Goal: Task Accomplishment & Management: Manage account settings

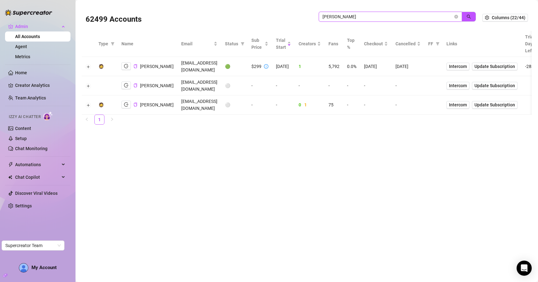
click at [394, 18] on input "[PERSON_NAME]" at bounding box center [388, 16] width 131 height 7
click at [241, 42] on icon "filter" at bounding box center [243, 44] width 4 height 4
click at [230, 105] on button "OK" at bounding box center [233, 109] width 10 height 8
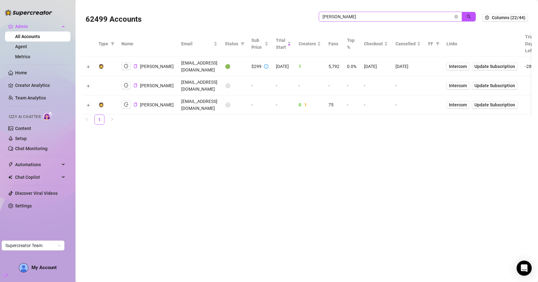
click at [459, 17] on span "[PERSON_NAME]" at bounding box center [390, 17] width 143 height 10
click at [456, 17] on icon "close-circle" at bounding box center [457, 17] width 4 height 4
click at [437, 15] on input "[PERSON_NAME]" at bounding box center [388, 16] width 131 height 7
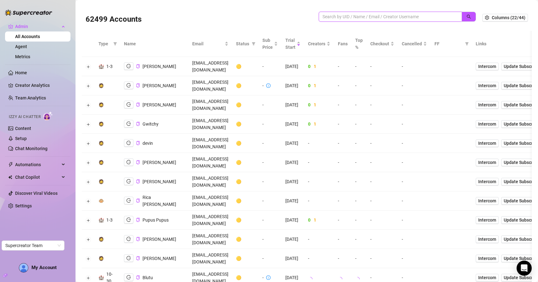
click at [407, 17] on input "search" at bounding box center [388, 16] width 131 height 7
paste input "xwuOv8ZLWXYQwWjns4UrxdnKmMj2"
type input "xwuOv8ZLWXYQwWjns4UrxdnKmMj2"
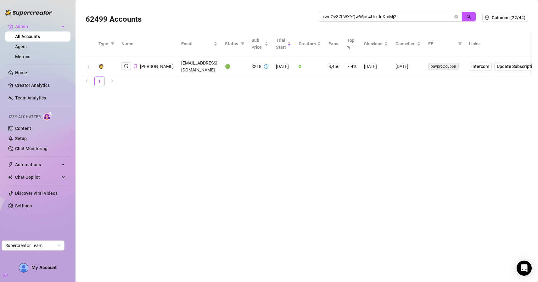
click at [185, 113] on main "62499 Accounts xwuOv8ZLWXYQwWjns4UrxdnKmMj2 Columns (22/44) Type Name Email Sta…" at bounding box center [307, 141] width 463 height 282
click at [125, 64] on icon "logout" at bounding box center [126, 66] width 4 height 4
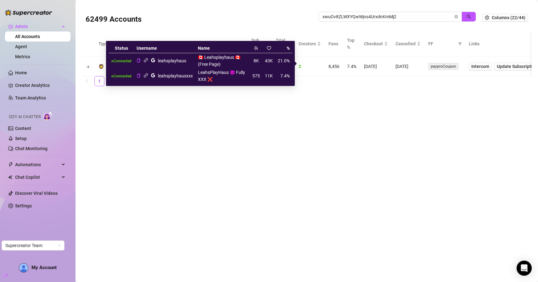
click at [153, 59] on icon "google" at bounding box center [153, 60] width 5 height 5
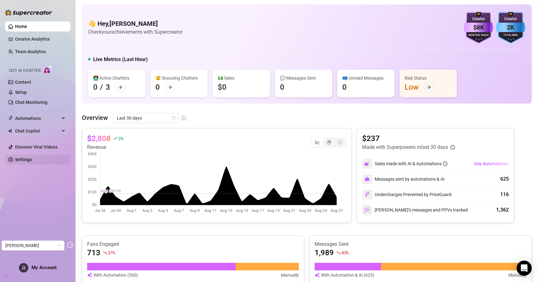
click at [15, 158] on link "Settings" at bounding box center [23, 159] width 17 height 5
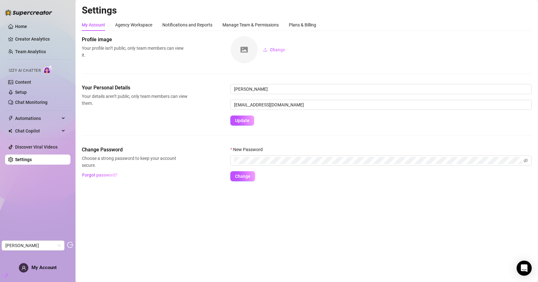
click at [301, 32] on div "My Account Agency Workspace Notifications and Reports Manage Team & Permissions…" at bounding box center [307, 100] width 450 height 162
click at [306, 27] on div "Plans & Billing" at bounding box center [302, 24] width 27 height 7
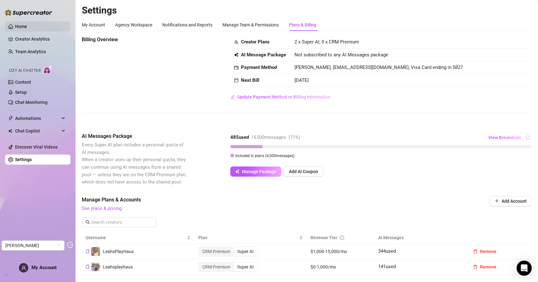
click at [27, 26] on link "Home" at bounding box center [21, 26] width 12 height 5
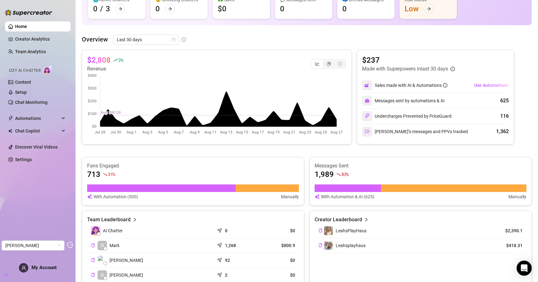
scroll to position [1, 0]
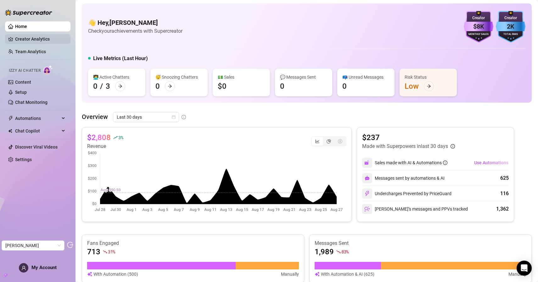
click at [39, 39] on link "Creator Analytics" at bounding box center [40, 39] width 50 height 10
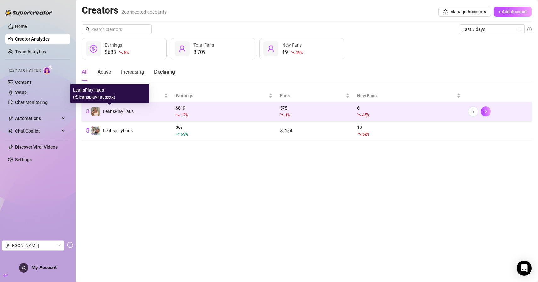
click at [115, 112] on span "LeahsPlayHaus" at bounding box center [118, 111] width 31 height 5
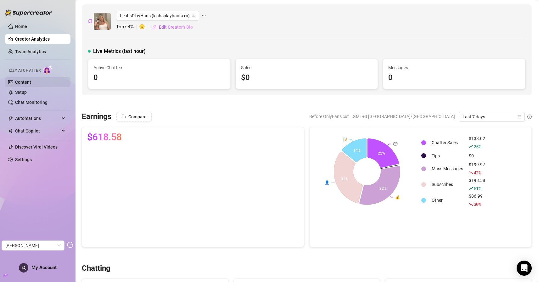
click at [29, 80] on link "Content" at bounding box center [23, 82] width 16 height 5
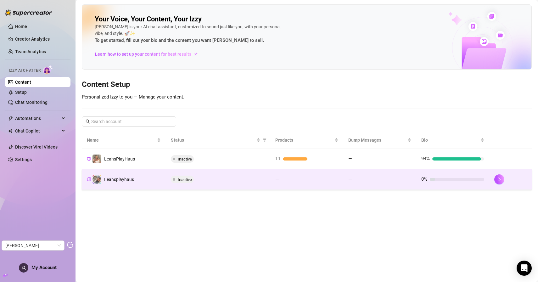
click at [137, 179] on td "Leahsplayhaus" at bounding box center [124, 179] width 84 height 20
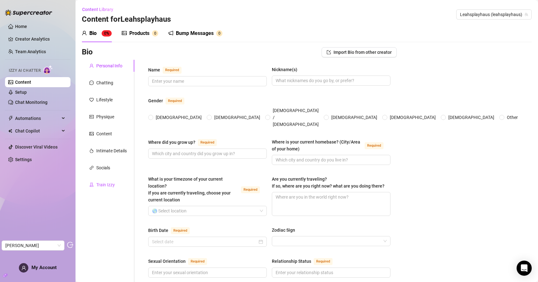
click at [105, 182] on div "Train Izzy" at bounding box center [105, 184] width 19 height 7
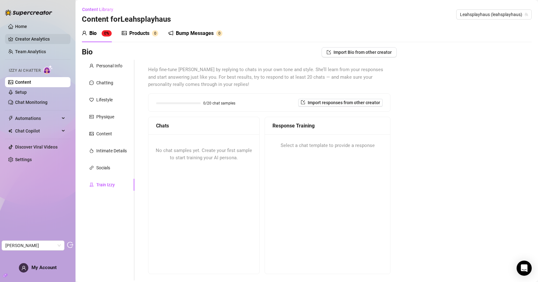
click at [25, 41] on link "Creator Analytics" at bounding box center [40, 39] width 50 height 10
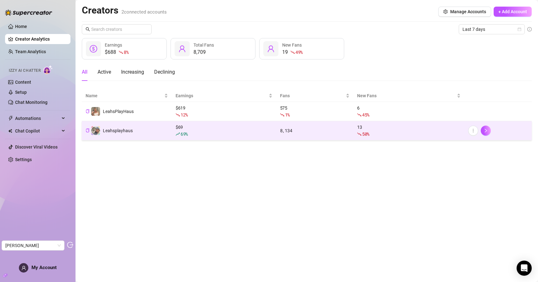
click at [124, 128] on span "Leahsplayhaus" at bounding box center [118, 130] width 30 height 5
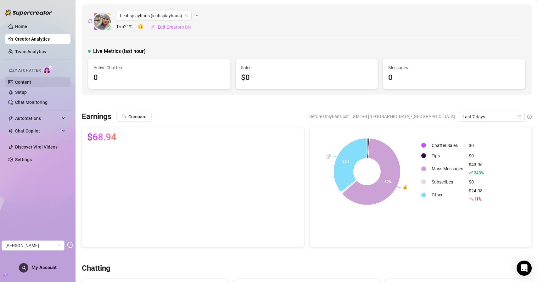
click at [31, 82] on link "Content" at bounding box center [23, 82] width 16 height 5
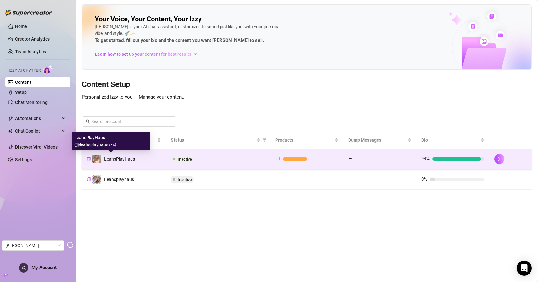
click at [117, 158] on span "LeahsPlayHaus" at bounding box center [119, 158] width 31 height 5
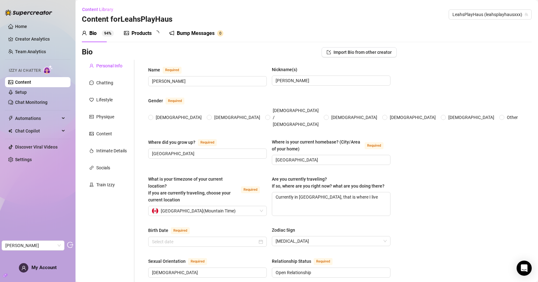
radio input "true"
type input "July 9th, 1990"
click at [118, 189] on div "Train Izzy" at bounding box center [108, 185] width 53 height 12
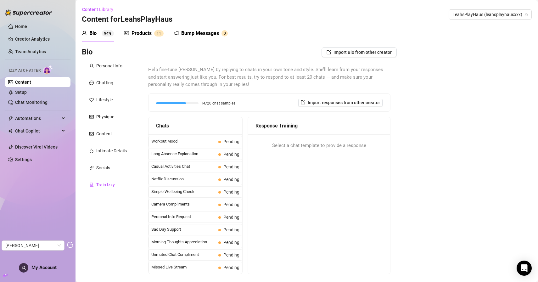
drag, startPoint x: 139, startPoint y: 32, endPoint x: 153, endPoint y: 36, distance: 14.9
click at [139, 32] on div "Products" at bounding box center [142, 34] width 20 height 8
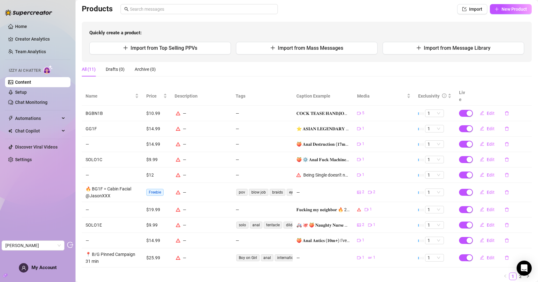
scroll to position [58, 0]
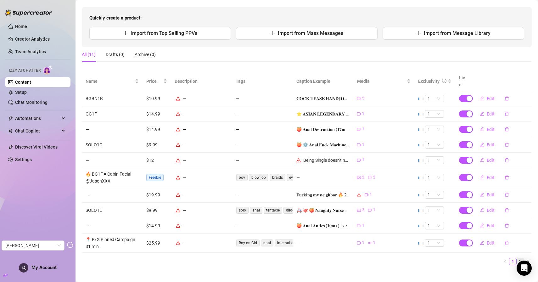
click at [517, 258] on link "2" at bounding box center [520, 261] width 7 height 7
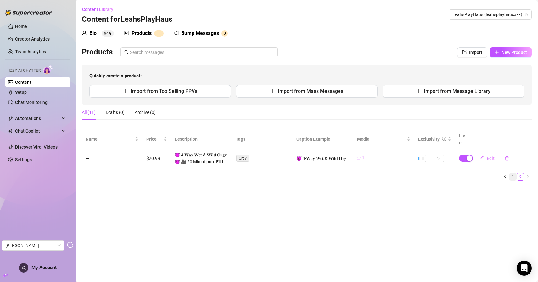
click at [511, 173] on link "1" at bounding box center [513, 176] width 7 height 7
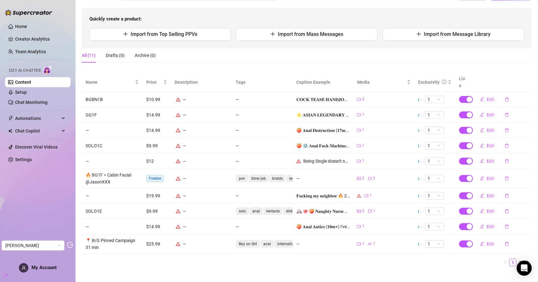
scroll to position [57, 0]
click at [487, 97] on span "Edit" at bounding box center [491, 99] width 8 height 5
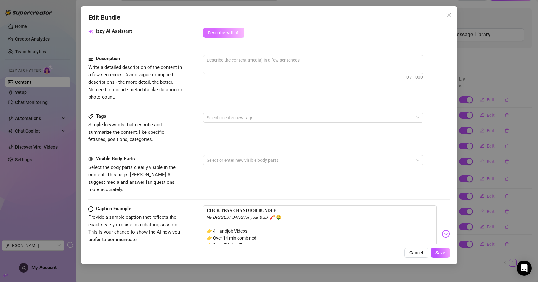
scroll to position [104, 0]
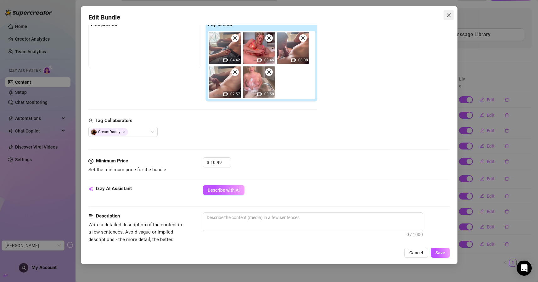
click at [448, 18] on button "Close" at bounding box center [449, 15] width 10 height 10
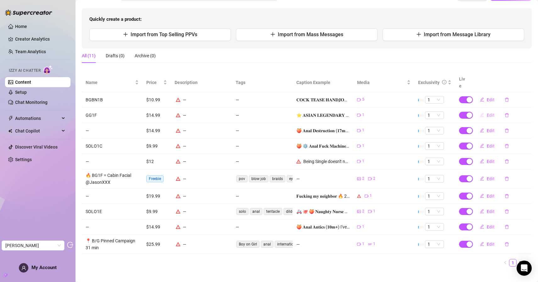
click at [481, 110] on button "Edit" at bounding box center [487, 115] width 25 height 10
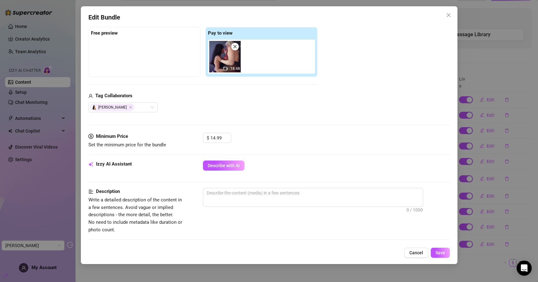
scroll to position [0, 0]
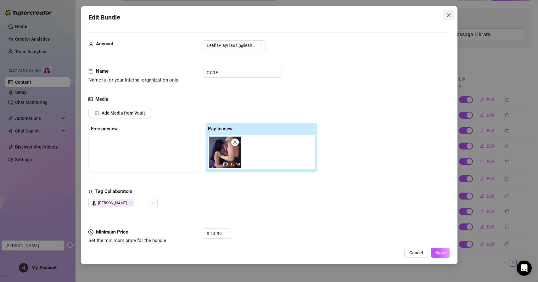
click at [450, 17] on icon "close" at bounding box center [448, 15] width 5 height 5
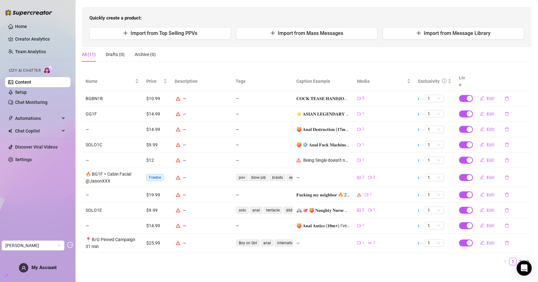
scroll to position [58, 0]
click at [517, 258] on link "2" at bounding box center [520, 261] width 7 height 7
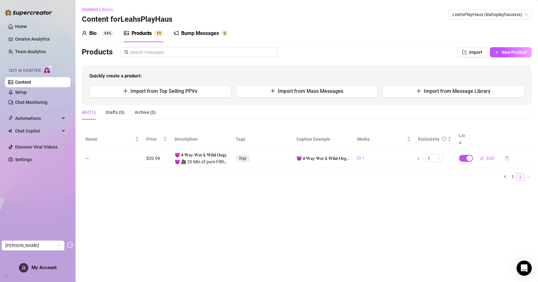
scroll to position [0, 0]
click at [488, 156] on span "Edit" at bounding box center [491, 158] width 8 height 5
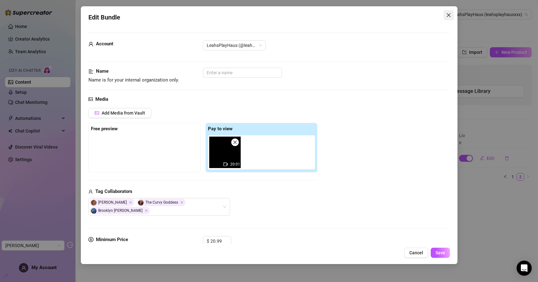
click at [448, 18] on button "Close" at bounding box center [449, 15] width 10 height 10
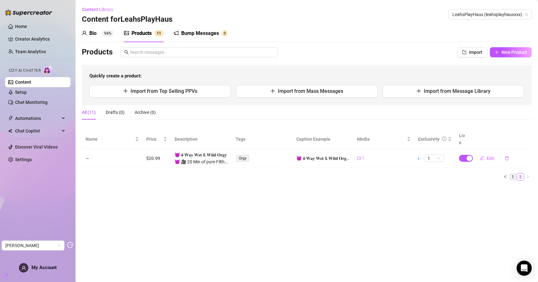
click at [515, 173] on link "1" at bounding box center [513, 176] width 7 height 7
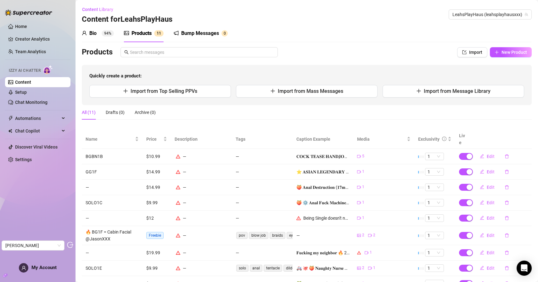
click at [202, 32] on div "Bump Messages" at bounding box center [200, 34] width 38 height 8
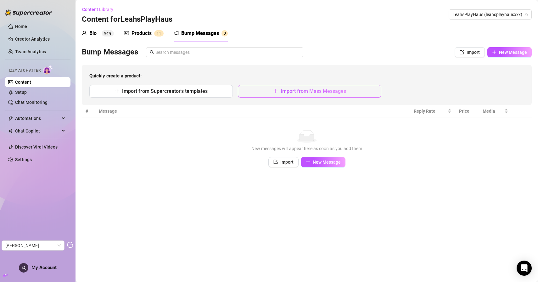
click at [331, 92] on span "Import from Mass Messages" at bounding box center [313, 91] width 65 height 6
type textarea "Type your message here..."
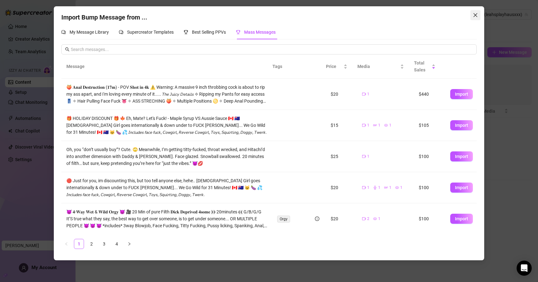
click at [476, 15] on icon "close" at bounding box center [476, 15] width 4 height 4
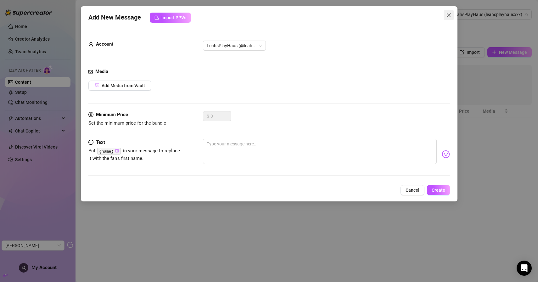
click at [449, 16] on icon "close" at bounding box center [448, 15] width 5 height 5
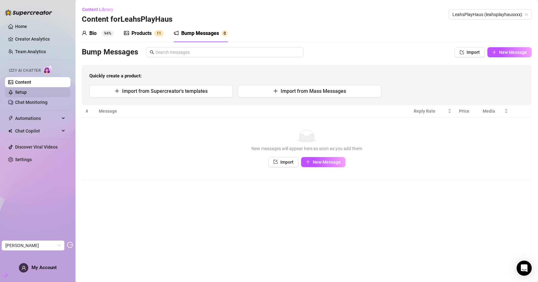
click at [27, 92] on link "Setup" at bounding box center [21, 92] width 12 height 5
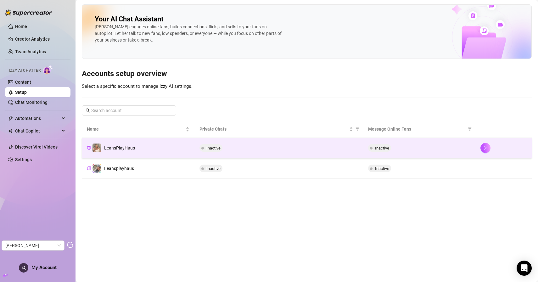
click at [157, 153] on td "LeahsPlayHaus" at bounding box center [138, 148] width 113 height 20
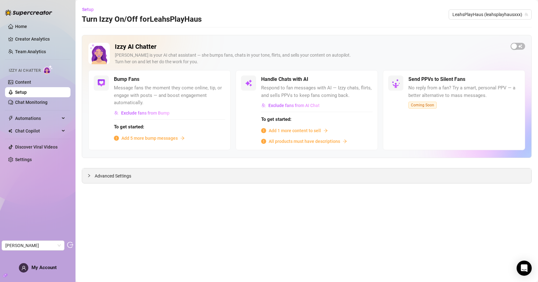
click at [132, 176] on div "Advanced Settings" at bounding box center [307, 175] width 450 height 15
click at [91, 175] on icon "collapsed" at bounding box center [89, 176] width 4 height 4
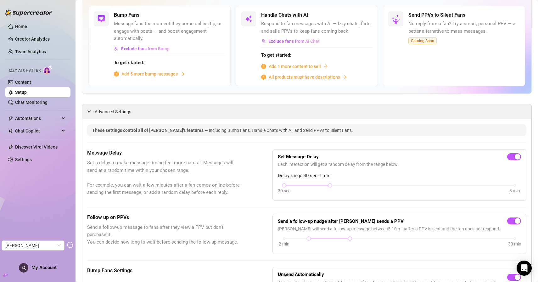
scroll to position [174, 0]
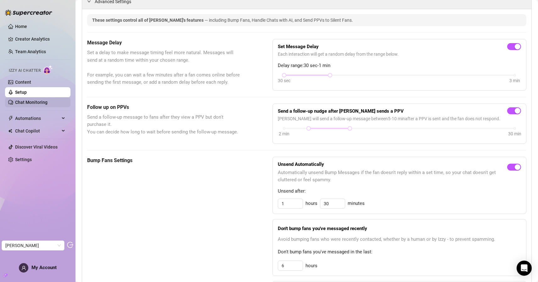
click at [35, 105] on link "Chat Monitoring" at bounding box center [31, 102] width 32 height 5
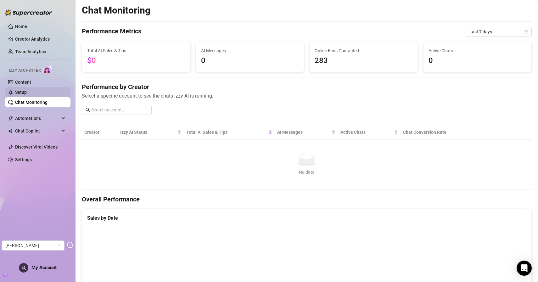
click at [21, 90] on link "Setup" at bounding box center [21, 92] width 12 height 5
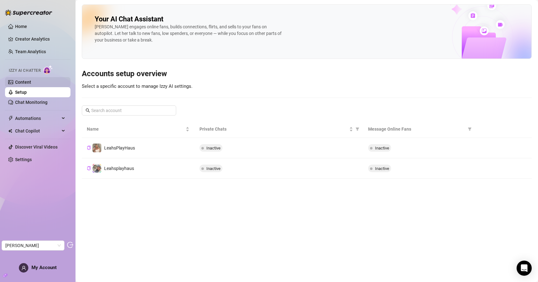
click at [29, 85] on link "Content" at bounding box center [23, 82] width 16 height 5
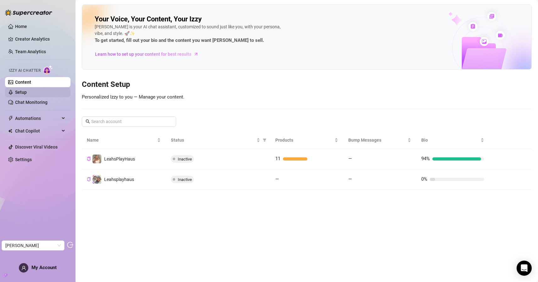
click at [25, 90] on link "Setup" at bounding box center [21, 92] width 12 height 5
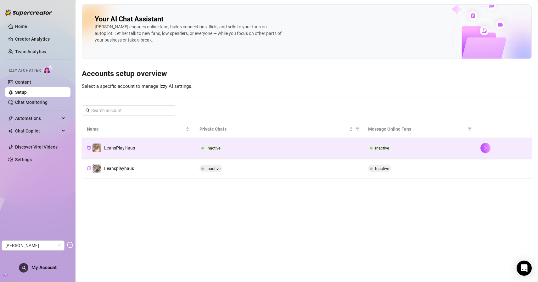
click at [144, 157] on td "LeahsPlayHaus" at bounding box center [138, 148] width 113 height 20
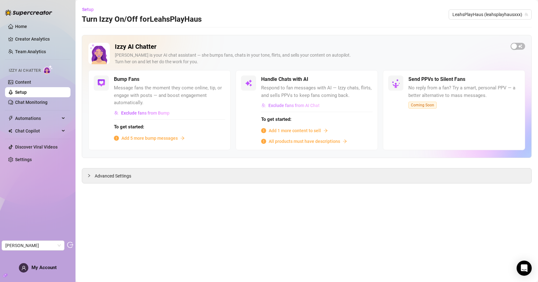
click at [297, 107] on span "Exclude fans from AI Chat" at bounding box center [294, 105] width 51 height 5
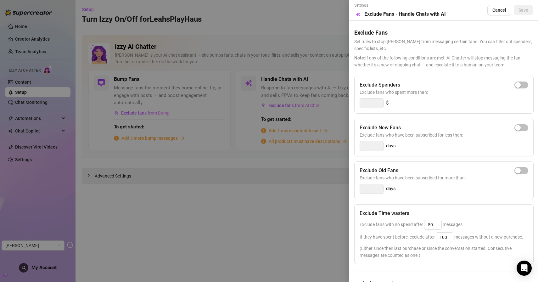
click at [279, 43] on div at bounding box center [269, 141] width 538 height 282
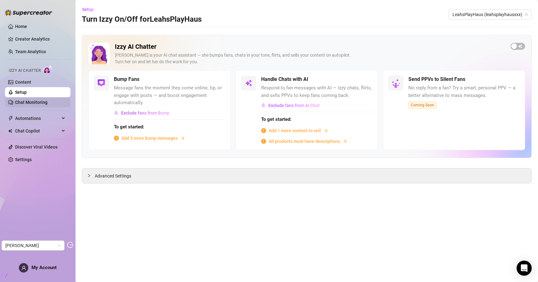
click at [43, 100] on link "Chat Monitoring" at bounding box center [31, 102] width 32 height 5
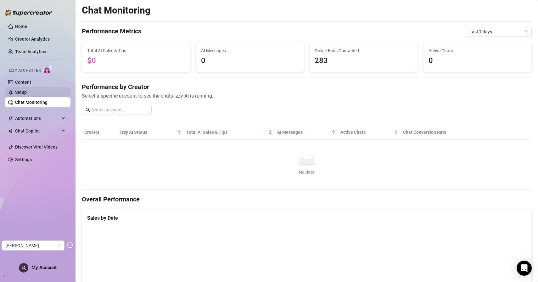
click at [27, 95] on link "Setup" at bounding box center [21, 92] width 12 height 5
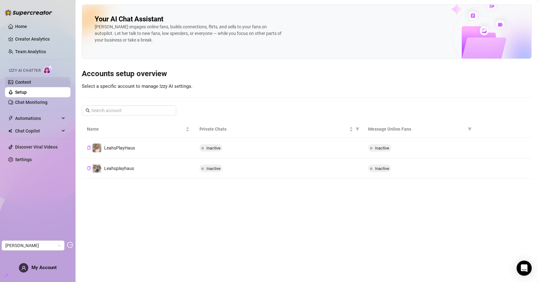
click at [31, 80] on link "Content" at bounding box center [23, 82] width 16 height 5
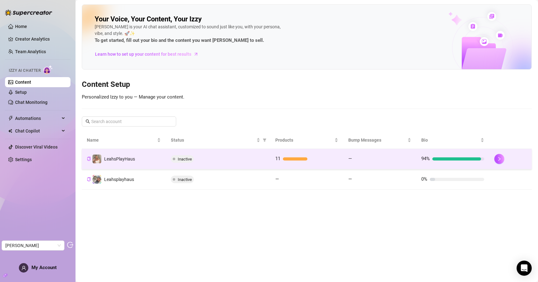
click at [150, 163] on td "LeahsPlayHaus" at bounding box center [124, 159] width 84 height 20
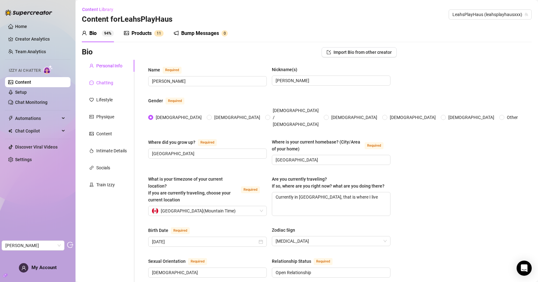
click at [95, 79] on div "Chatting" at bounding box center [101, 82] width 24 height 7
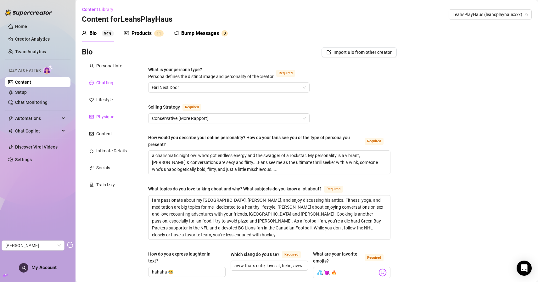
click at [114, 113] on div "Physique" at bounding box center [105, 116] width 18 height 7
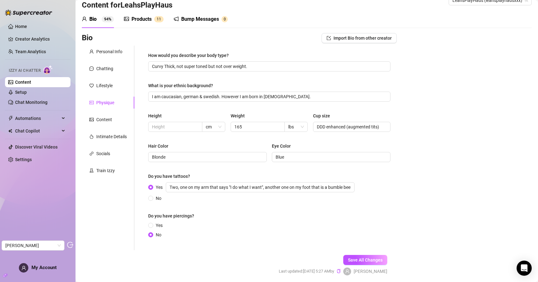
scroll to position [14, 0]
click at [113, 120] on div "Content" at bounding box center [108, 119] width 53 height 12
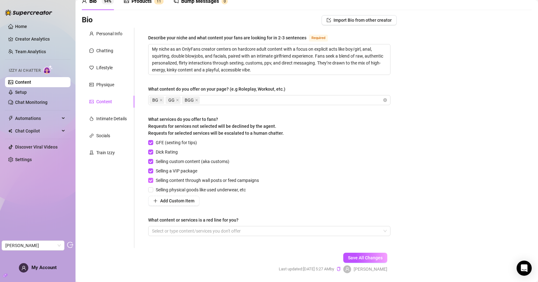
scroll to position [32, 0]
click at [114, 116] on div "Intimate Details" at bounding box center [111, 118] width 31 height 7
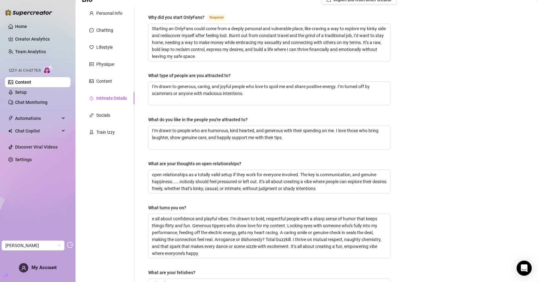
scroll to position [20, 0]
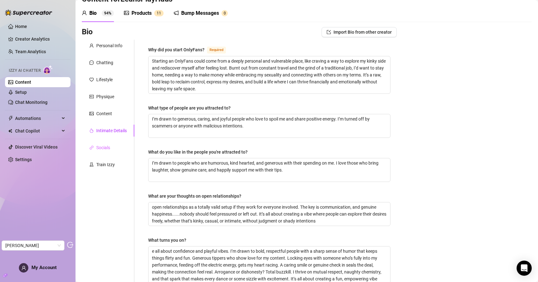
click at [87, 145] on div "Socials" at bounding box center [108, 148] width 53 height 12
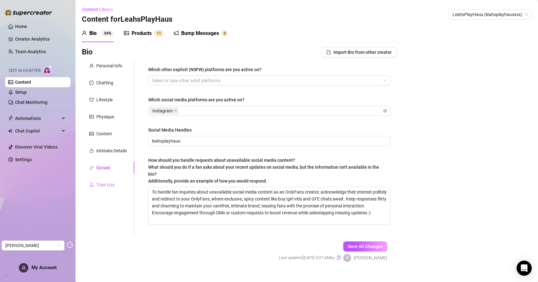
click at [118, 182] on div "Train Izzy" at bounding box center [108, 185] width 53 height 12
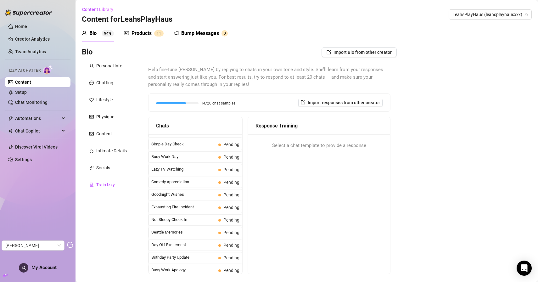
scroll to position [346, 0]
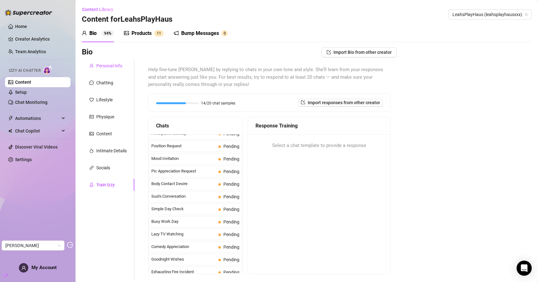
click at [103, 64] on div "Personal Info" at bounding box center [109, 65] width 26 height 7
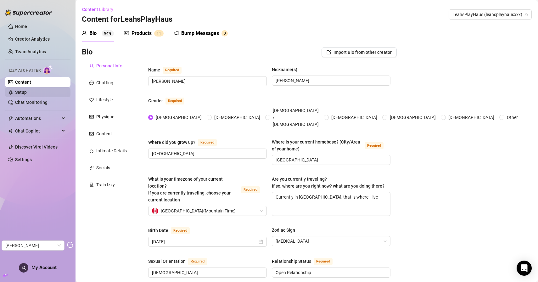
click at [27, 92] on link "Setup" at bounding box center [21, 92] width 12 height 5
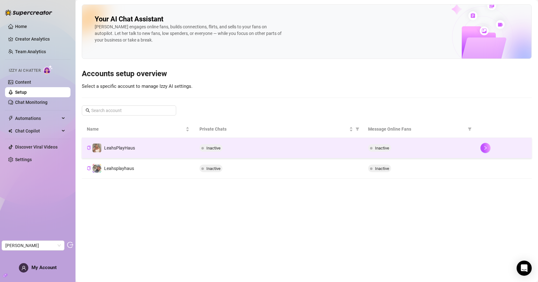
click at [148, 145] on td "LeahsPlayHaus" at bounding box center [138, 148] width 113 height 20
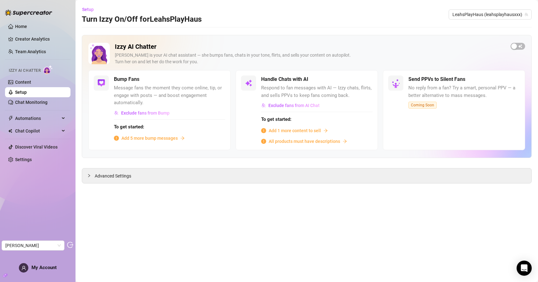
click at [328, 144] on span "All products must have descriptions" at bounding box center [304, 141] width 71 height 7
click at [186, 180] on div "Advanced Settings" at bounding box center [307, 175] width 450 height 15
click at [123, 173] on span "Advanced Settings" at bounding box center [113, 176] width 37 height 7
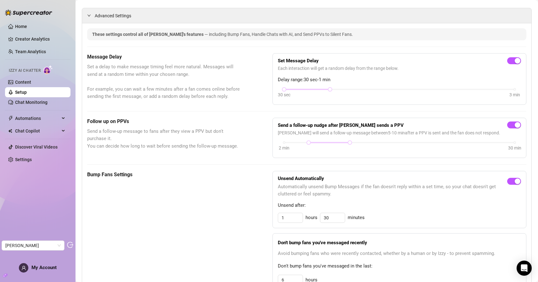
scroll to position [151, 0]
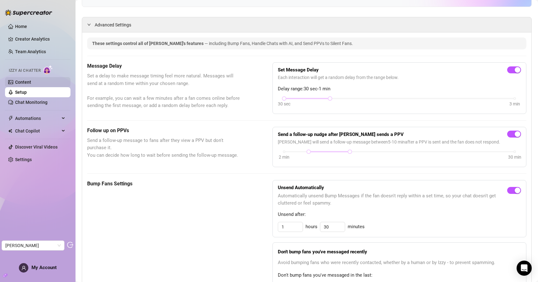
click at [31, 83] on link "Content" at bounding box center [23, 82] width 16 height 5
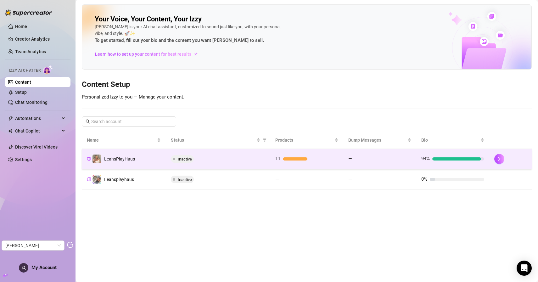
click at [146, 156] on td "LeahsPlayHaus" at bounding box center [124, 159] width 84 height 20
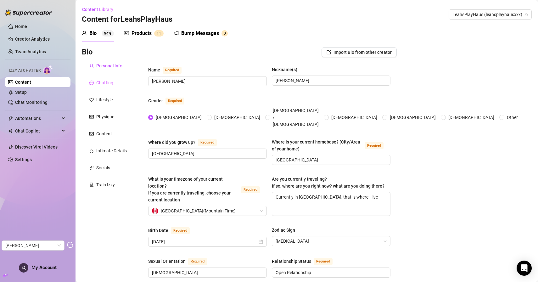
click at [117, 84] on div "Chatting" at bounding box center [108, 83] width 53 height 12
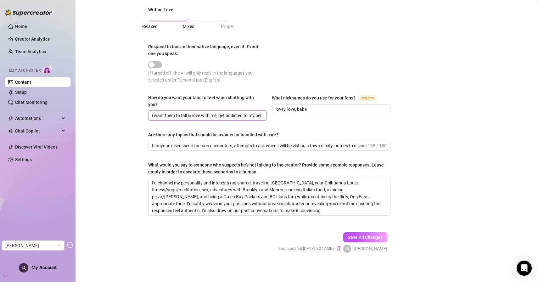
scroll to position [0, 18]
drag, startPoint x: 238, startPoint y: 118, endPoint x: 329, endPoint y: 130, distance: 91.4
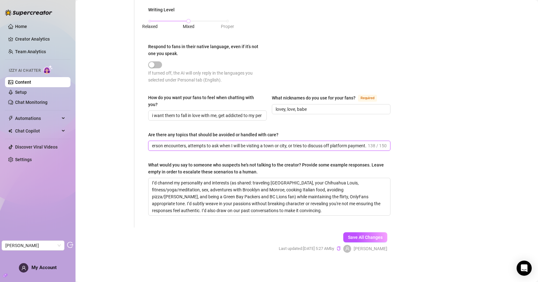
drag, startPoint x: 172, startPoint y: 145, endPoint x: 383, endPoint y: 151, distance: 211.3
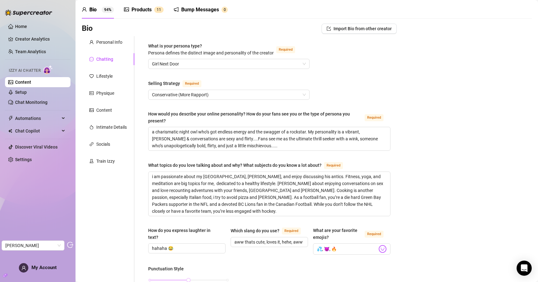
scroll to position [0, 0]
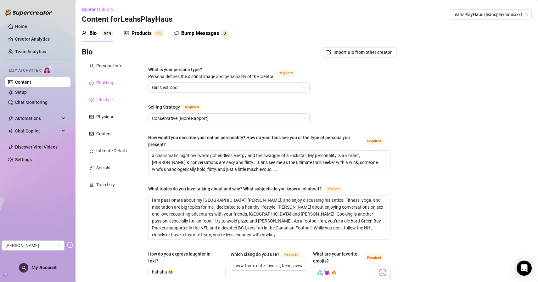
click at [101, 96] on div "Lifestyle" at bounding box center [104, 99] width 16 height 7
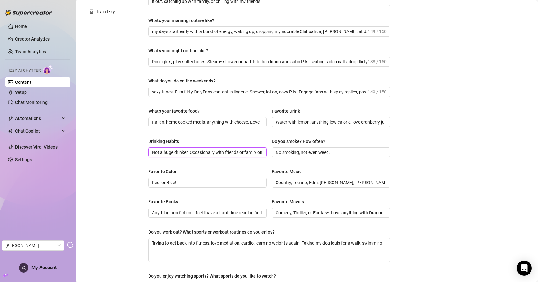
scroll to position [0, 101]
drag, startPoint x: 231, startPoint y: 153, endPoint x: 361, endPoint y: 163, distance: 131.1
click at [344, 163] on div "What are your hobbies and interests? What do you enjoy about them? Required Tra…" at bounding box center [269, 102] width 242 height 419
click at [476, 162] on div "Bio Import Bio from other creator Personal Info Chatting Lifestyle Physique Con…" at bounding box center [307, 114] width 450 height 480
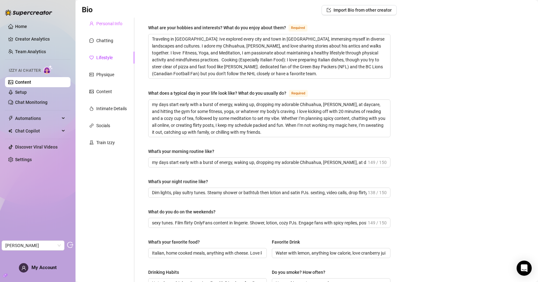
scroll to position [0, 0]
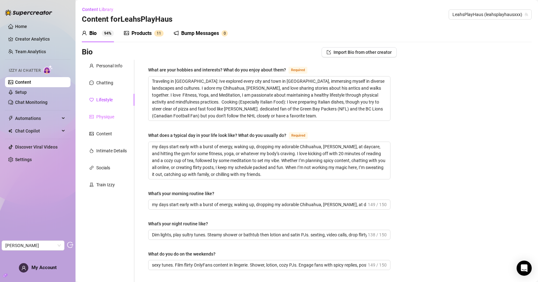
click at [104, 111] on div "Physique" at bounding box center [108, 117] width 53 height 12
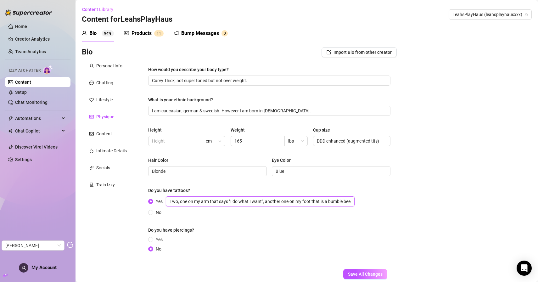
drag, startPoint x: 253, startPoint y: 200, endPoint x: 370, endPoint y: 204, distance: 117.2
click at [370, 204] on div "Yes Two, one on my arm that says "I do what I want", another one on my foot tha…" at bounding box center [269, 206] width 242 height 20
click at [377, 204] on div "Yes Two, one on my arm that says "I do what I want", another one on my foot tha…" at bounding box center [269, 206] width 242 height 20
click at [103, 131] on div "Content" at bounding box center [104, 133] width 16 height 7
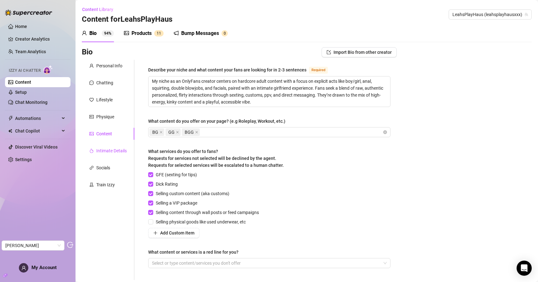
click at [102, 151] on div "Intimate Details" at bounding box center [111, 150] width 31 height 7
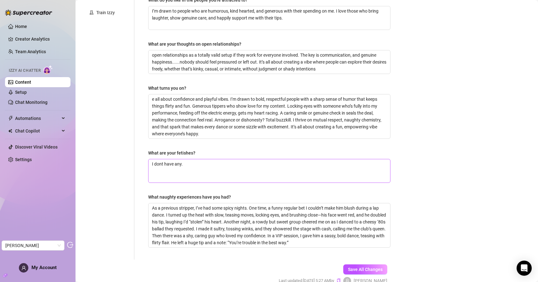
scroll to position [173, 0]
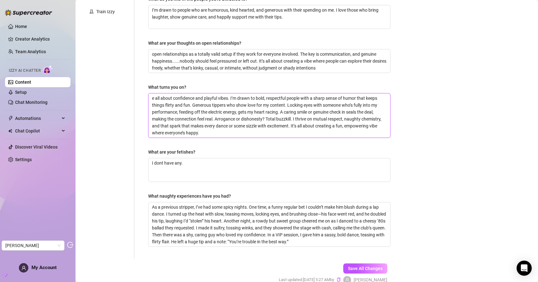
drag, startPoint x: 161, startPoint y: 93, endPoint x: 142, endPoint y: 98, distance: 20.0
click at [124, 93] on div "Personal Info Chatting Lifestyle Physique Content Intimate Details Socials Trai…" at bounding box center [239, 73] width 315 height 372
click at [182, 107] on textarea "e all about confidence and playful vibes. I’m drawn to bold, respectful people …" at bounding box center [270, 115] width 242 height 44
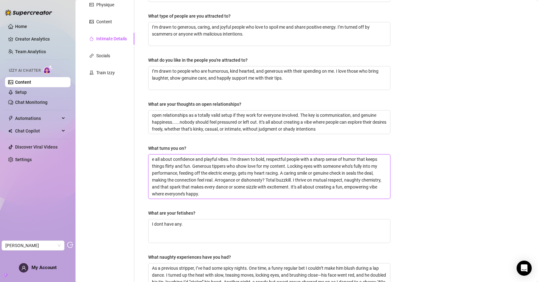
scroll to position [105, 0]
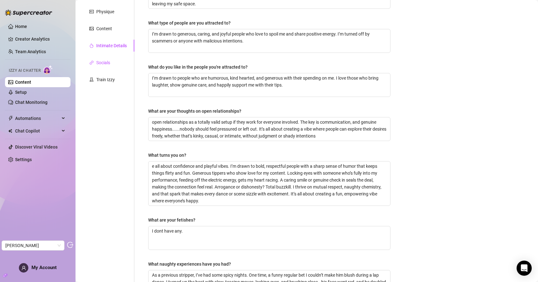
click at [99, 65] on div "Socials" at bounding box center [103, 62] width 14 height 7
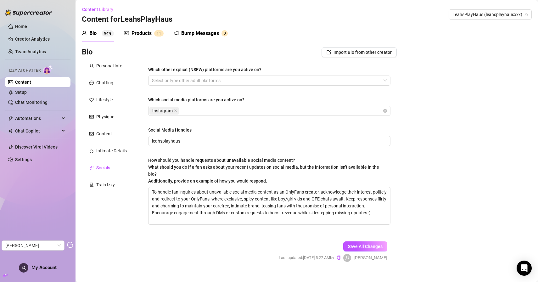
click at [137, 32] on div "Products" at bounding box center [142, 34] width 20 height 8
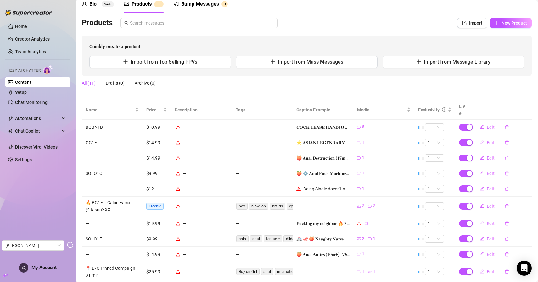
scroll to position [36, 0]
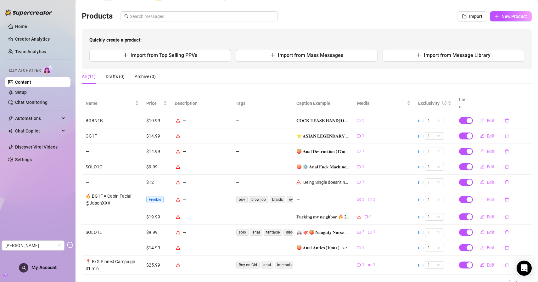
click at [487, 197] on span "Edit" at bounding box center [491, 199] width 8 height 5
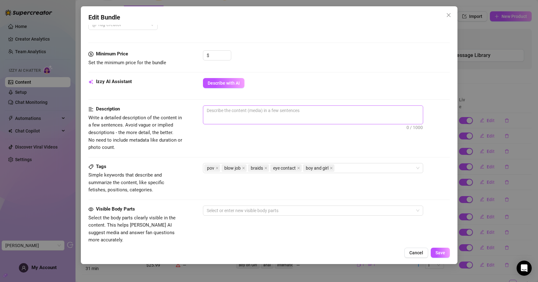
scroll to position [237, 0]
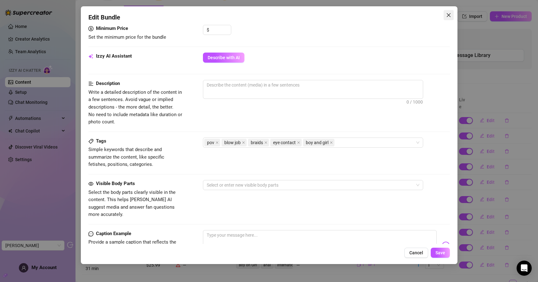
click at [450, 17] on icon "close" at bounding box center [448, 15] width 5 height 5
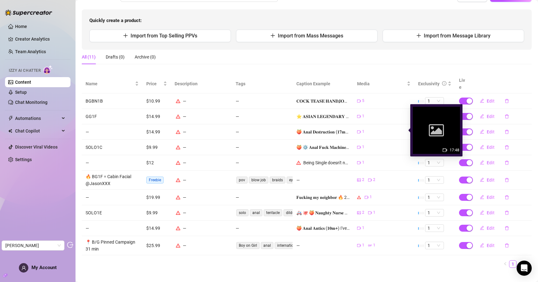
scroll to position [58, 0]
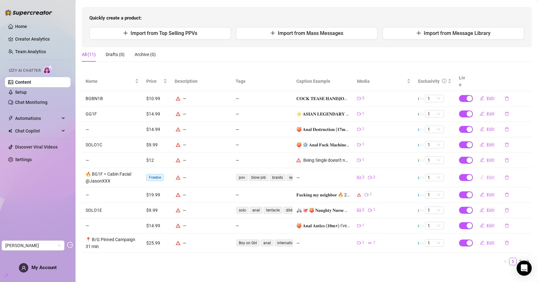
click at [487, 175] on span "Edit" at bounding box center [491, 177] width 8 height 5
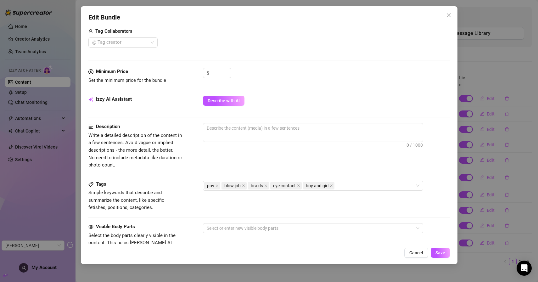
scroll to position [120, 0]
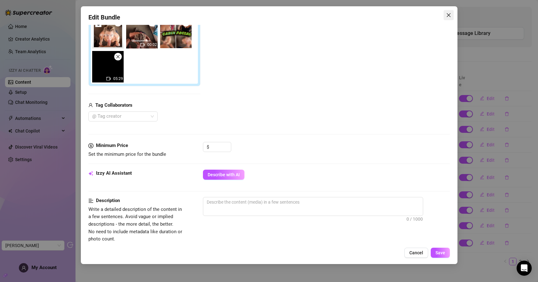
click at [447, 18] on button "Close" at bounding box center [449, 15] width 10 height 10
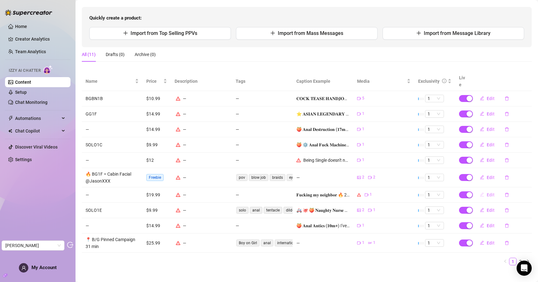
click at [482, 190] on button "Edit" at bounding box center [487, 195] width 25 height 10
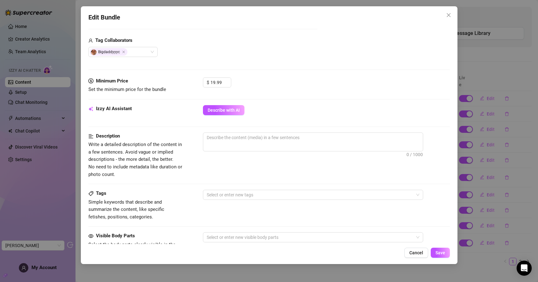
scroll to position [22, 0]
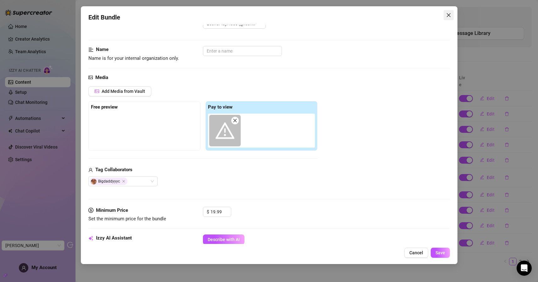
click at [451, 14] on span "Close" at bounding box center [449, 15] width 10 height 5
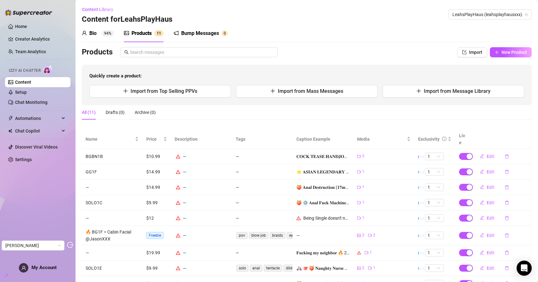
scroll to position [58, 0]
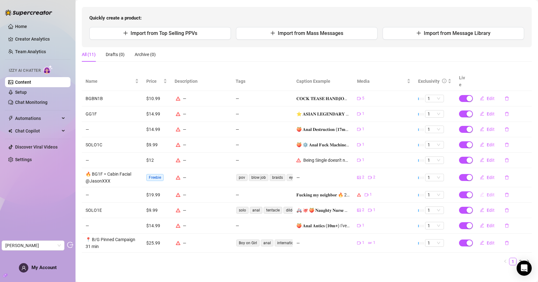
click at [487, 192] on span "Edit" at bounding box center [491, 194] width 8 height 5
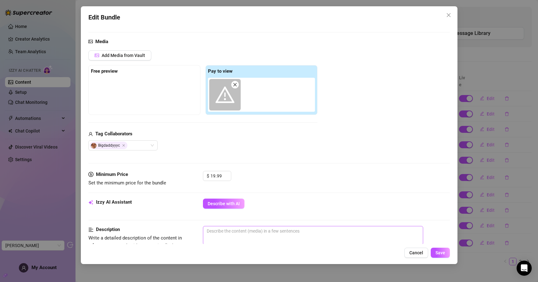
scroll to position [217, 0]
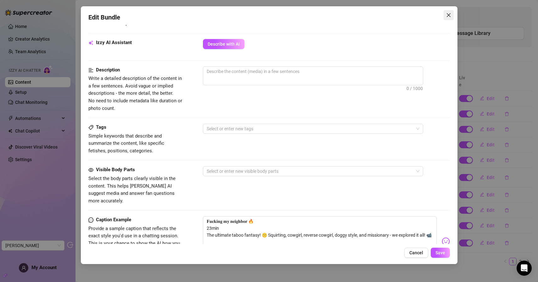
click at [447, 14] on icon "close" at bounding box center [448, 15] width 5 height 5
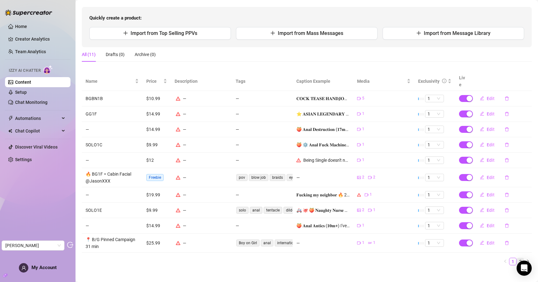
click at [517, 258] on link "2" at bounding box center [520, 261] width 7 height 7
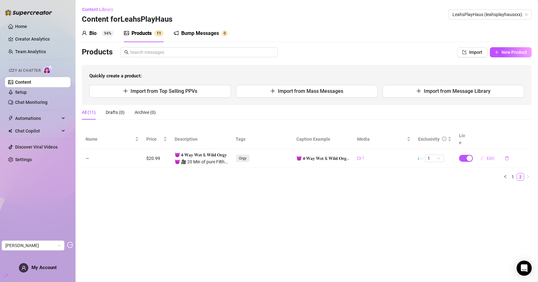
click at [491, 154] on button "Edit" at bounding box center [487, 158] width 25 height 10
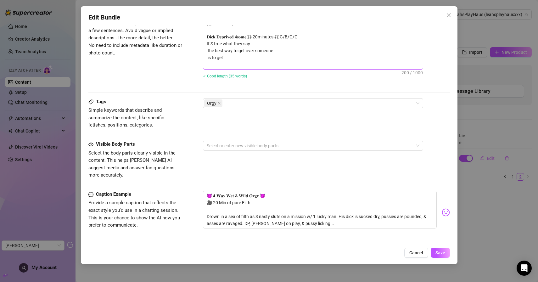
scroll to position [295, 0]
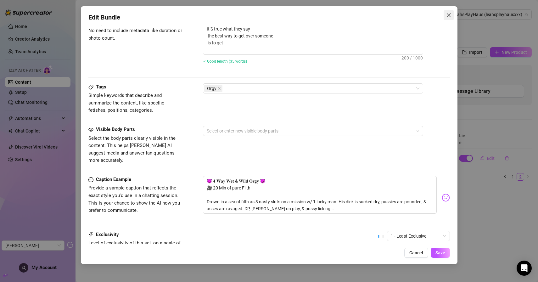
click at [450, 16] on icon "close" at bounding box center [448, 15] width 5 height 5
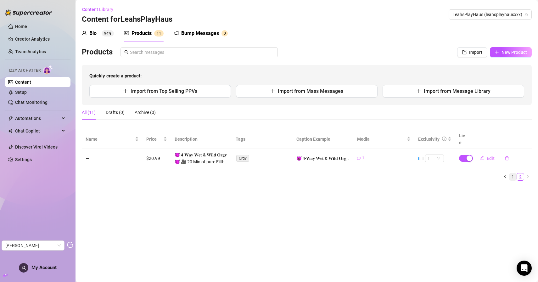
click at [513, 173] on link "1" at bounding box center [513, 176] width 7 height 7
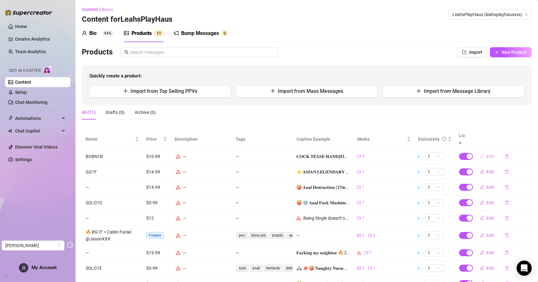
click at [487, 154] on span "Edit" at bounding box center [491, 156] width 8 height 5
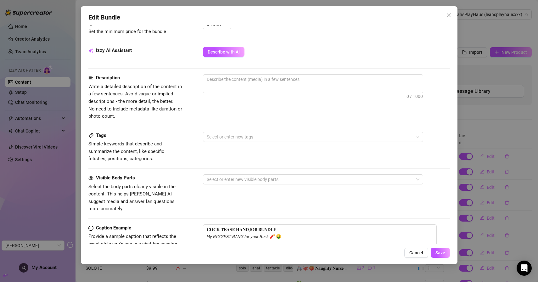
scroll to position [237, 0]
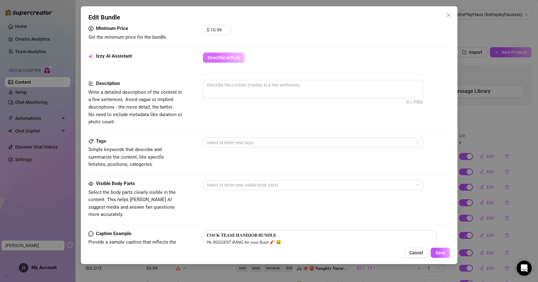
click at [224, 62] on button "Describe with AI" at bounding box center [224, 58] width 42 height 10
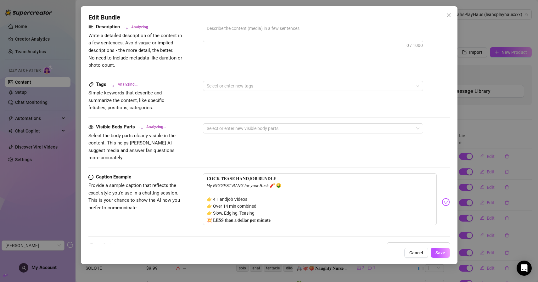
scroll to position [162, 0]
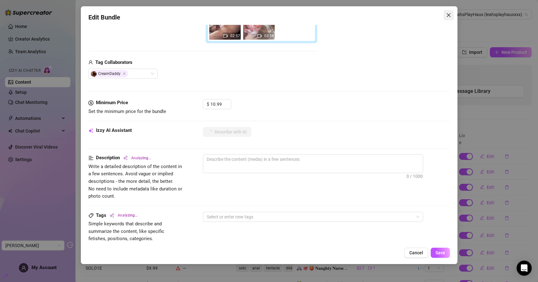
click at [447, 18] on button "Close" at bounding box center [449, 15] width 10 height 10
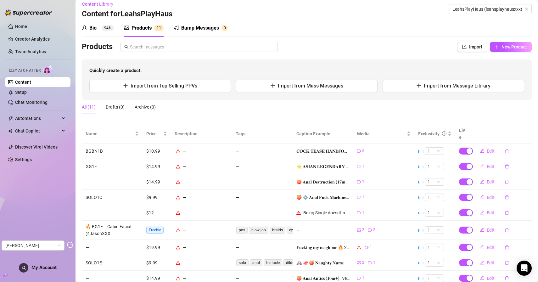
scroll to position [0, 0]
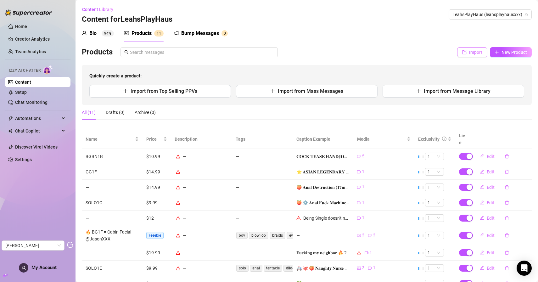
click at [463, 52] on icon "import" at bounding box center [465, 52] width 4 height 4
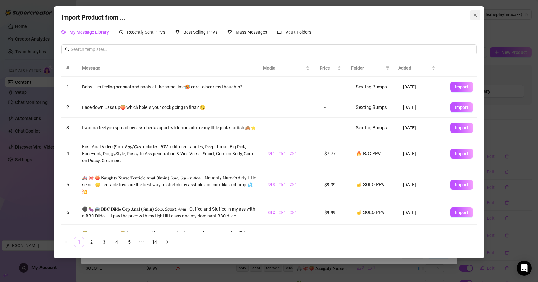
click at [472, 15] on span "Close" at bounding box center [476, 15] width 10 height 5
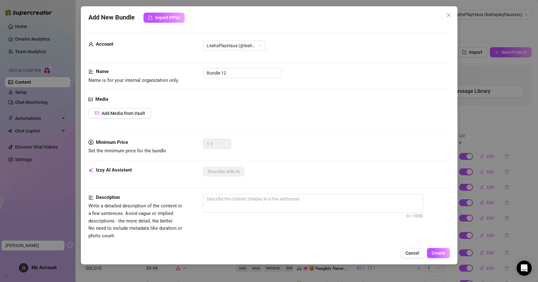
click at [495, 54] on div "Add New Bundle Import PPVs Account LeahsPlayHaus (@leahsplayhausxxx) Name Name …" at bounding box center [269, 141] width 538 height 282
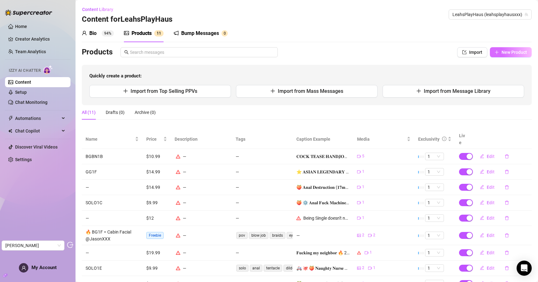
click at [502, 54] on span "New Product" at bounding box center [514, 52] width 25 height 5
type textarea "Type your message here..."
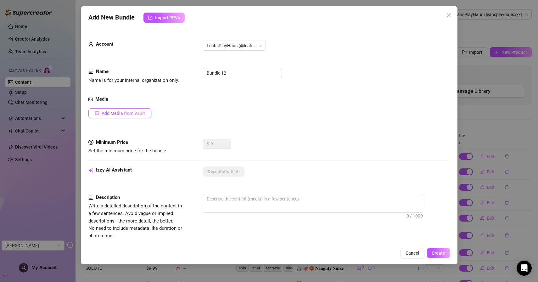
click at [115, 116] on button "Add Media from Vault" at bounding box center [119, 113] width 63 height 10
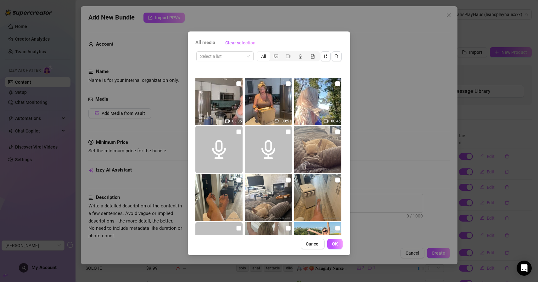
click at [387, 20] on div "All media Clear selection Select a list All 03:05 00:51 00:45 Image placeholder…" at bounding box center [269, 141] width 538 height 282
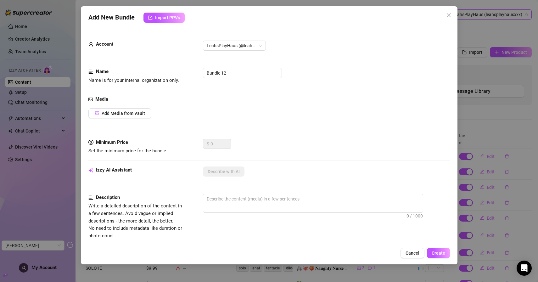
click at [447, 17] on button "Close" at bounding box center [449, 15] width 10 height 10
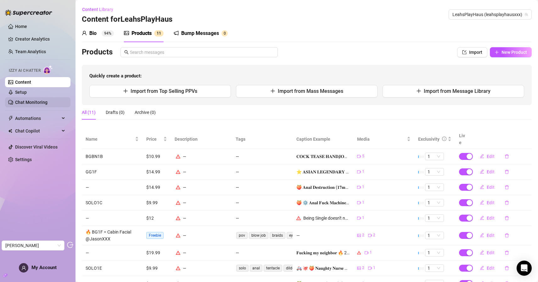
click at [34, 100] on link "Chat Monitoring" at bounding box center [31, 102] width 32 height 5
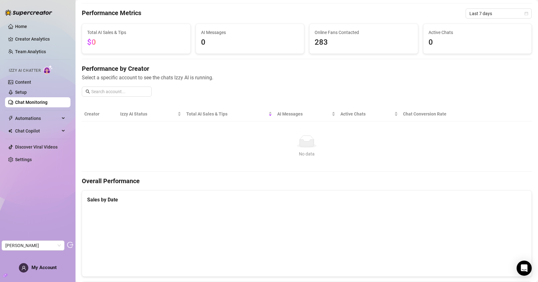
scroll to position [48, 0]
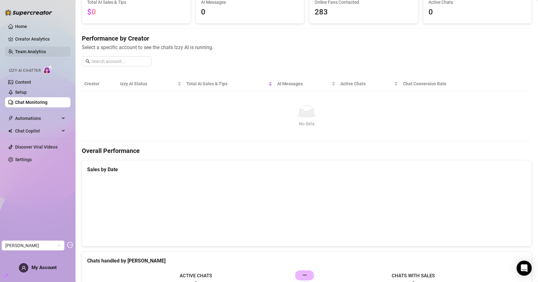
click at [41, 49] on link "Team Analytics" at bounding box center [30, 51] width 31 height 5
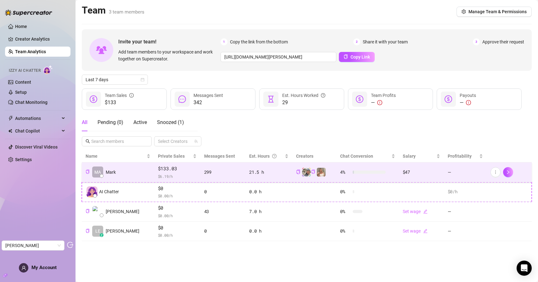
click at [180, 174] on span "$ 6.19 /h" at bounding box center [177, 176] width 39 height 6
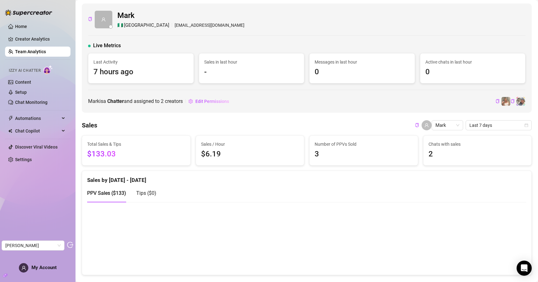
scroll to position [1, 0]
click at [499, 127] on span "Last 7 days" at bounding box center [499, 124] width 59 height 9
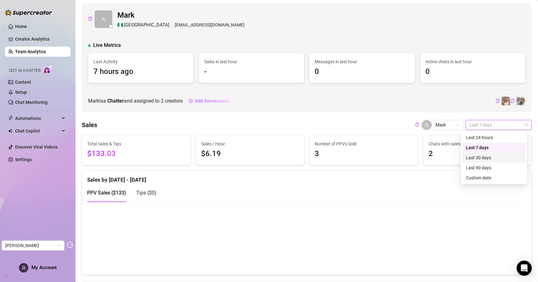
click at [473, 156] on div "Last 30 days" at bounding box center [494, 157] width 56 height 7
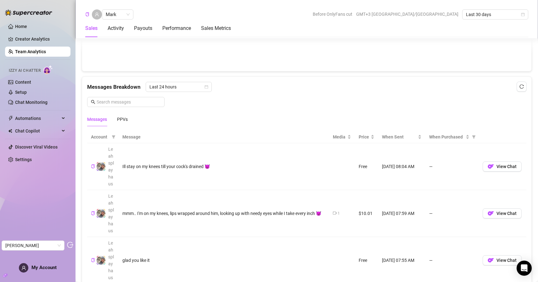
scroll to position [368, 0]
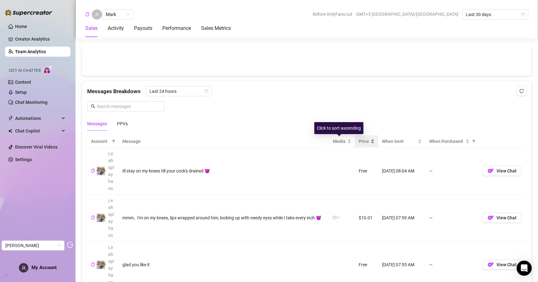
click at [366, 145] on div "Price" at bounding box center [367, 141] width 16 height 7
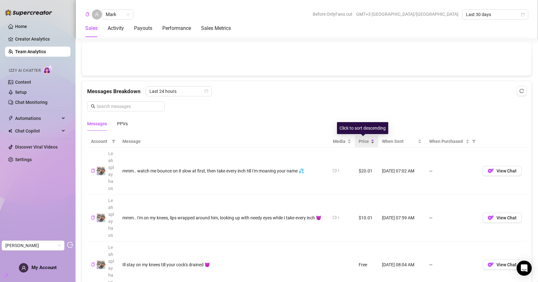
click at [368, 145] on div "Price" at bounding box center [367, 141] width 16 height 7
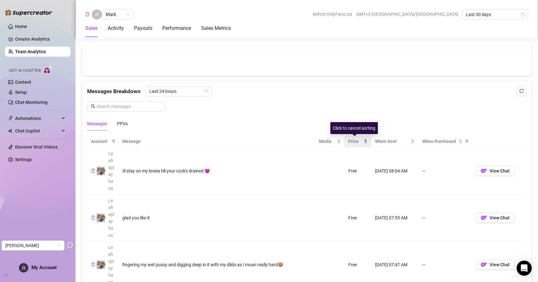
click at [356, 143] on span "Price" at bounding box center [355, 141] width 14 height 7
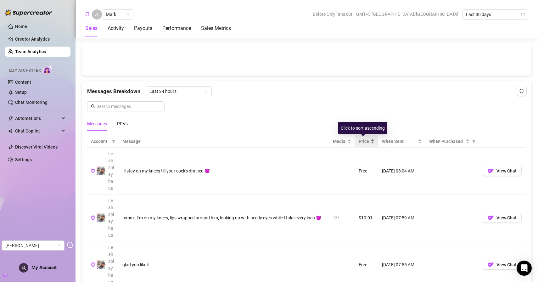
click at [359, 140] on span "Price" at bounding box center [364, 141] width 11 height 7
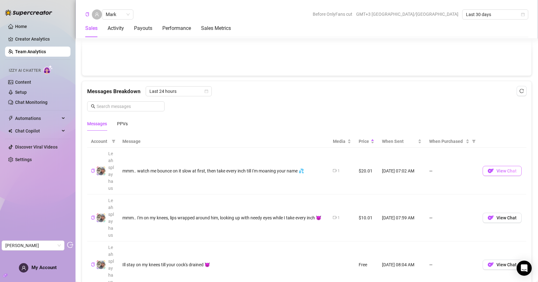
click at [502, 173] on span "View Chat" at bounding box center [507, 170] width 20 height 5
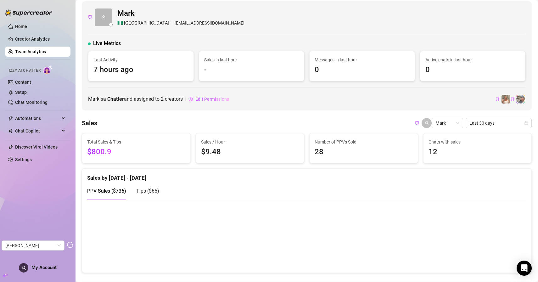
scroll to position [0, 0]
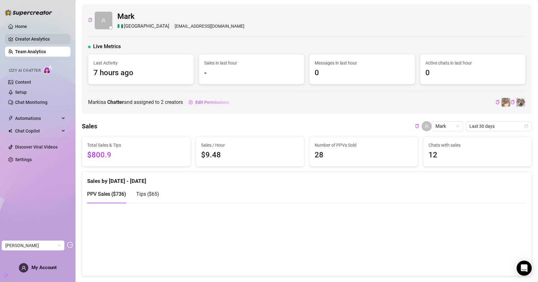
click at [45, 39] on link "Creator Analytics" at bounding box center [40, 39] width 50 height 10
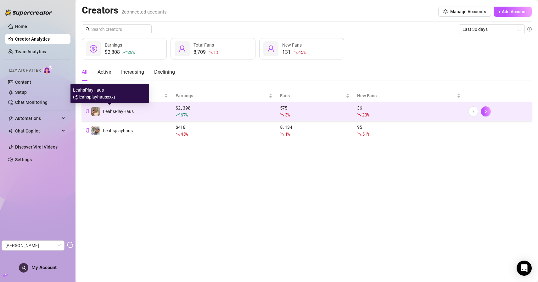
click at [144, 112] on td "LeahsPlayHaus" at bounding box center [127, 111] width 90 height 19
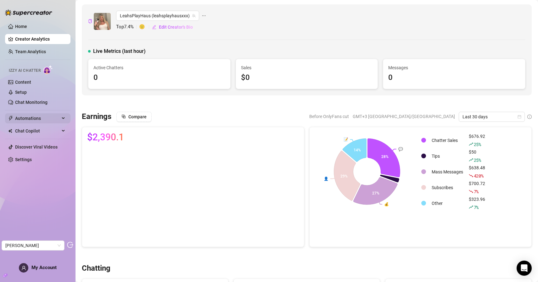
click at [41, 120] on span "Automations" at bounding box center [37, 118] width 45 height 10
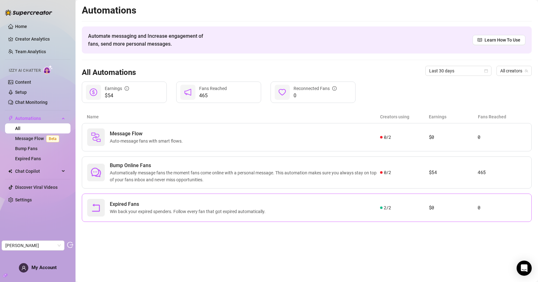
click at [301, 213] on div "Expired Fans Win back your expired spenders. Follow every fan that got expired …" at bounding box center [233, 208] width 293 height 18
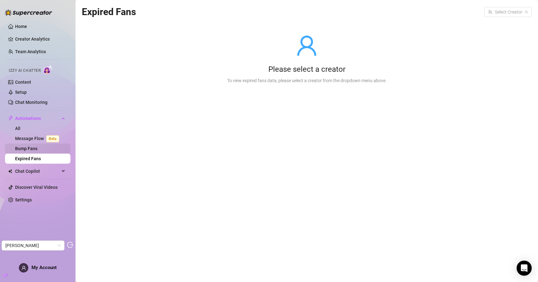
click at [35, 149] on link "Bump Fans" at bounding box center [26, 148] width 22 height 5
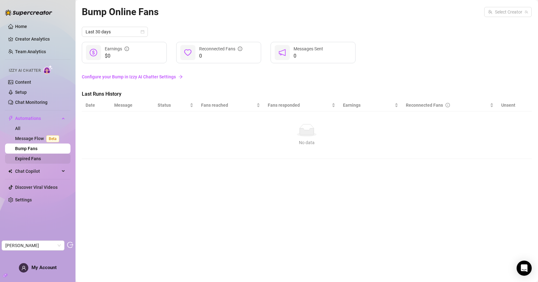
click at [27, 160] on link "Expired Fans" at bounding box center [28, 158] width 26 height 5
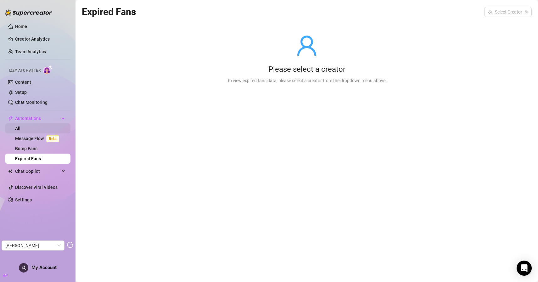
click at [20, 131] on link "All" at bounding box center [17, 128] width 5 height 5
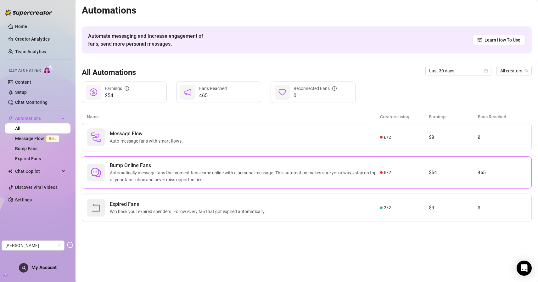
click at [223, 173] on span "Automatically message fans the moment fans come online with a personal message.…" at bounding box center [245, 176] width 270 height 14
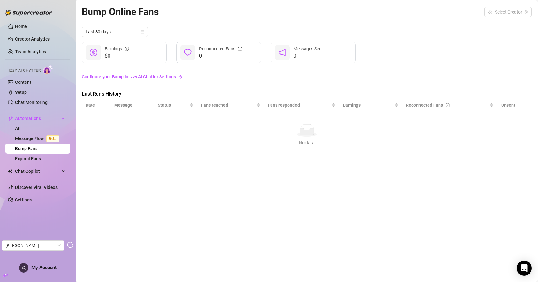
click at [31, 151] on link "Bump Fans" at bounding box center [26, 148] width 22 height 5
click at [20, 130] on link "All" at bounding box center [17, 128] width 5 height 5
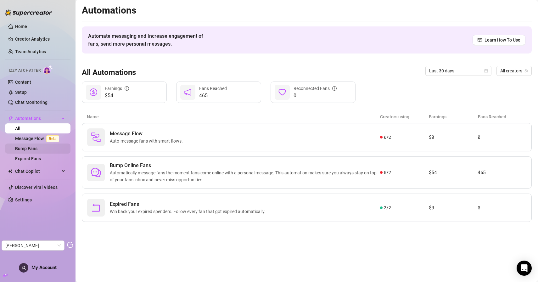
click at [31, 150] on link "Bump Fans" at bounding box center [26, 148] width 22 height 5
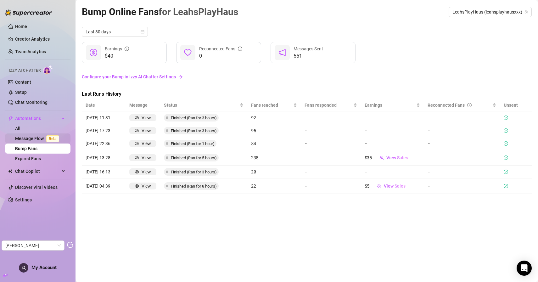
click at [36, 141] on link "Message Flow Beta" at bounding box center [38, 138] width 47 height 5
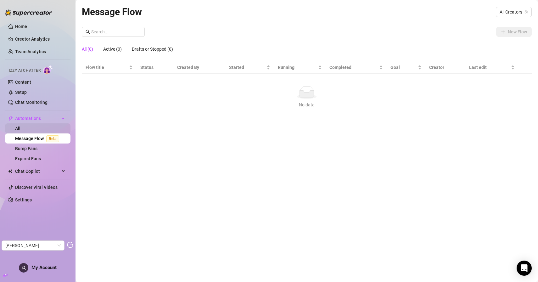
click at [20, 131] on link "All" at bounding box center [17, 128] width 5 height 5
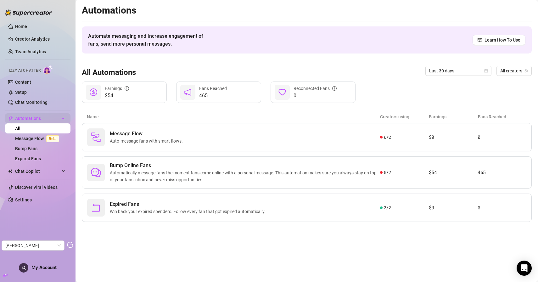
click at [45, 121] on span "Automations" at bounding box center [37, 118] width 45 height 10
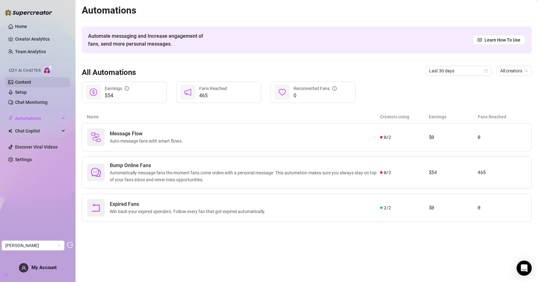
click at [26, 83] on link "Content" at bounding box center [23, 82] width 16 height 5
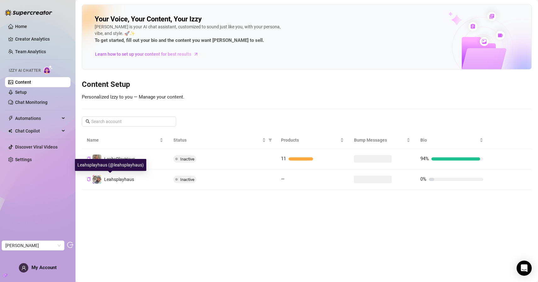
click at [134, 164] on div "Leahsplayhaus (@leahsplayhaus)" at bounding box center [110, 165] width 71 height 12
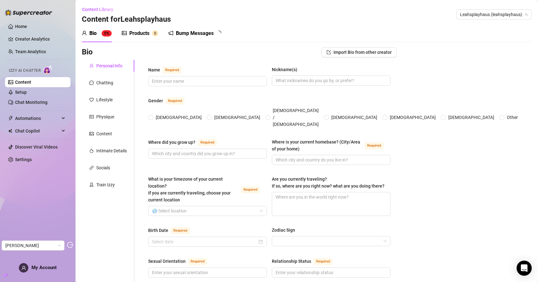
click at [31, 82] on link "Content" at bounding box center [23, 82] width 16 height 5
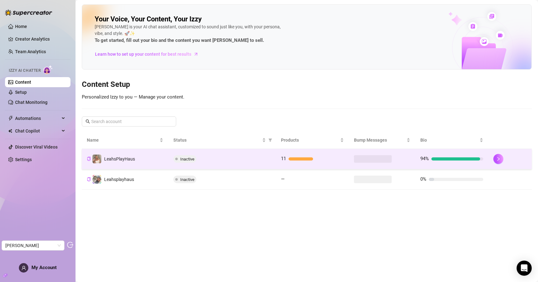
click at [135, 166] on td "LeahsPlayHaus" at bounding box center [125, 159] width 87 height 20
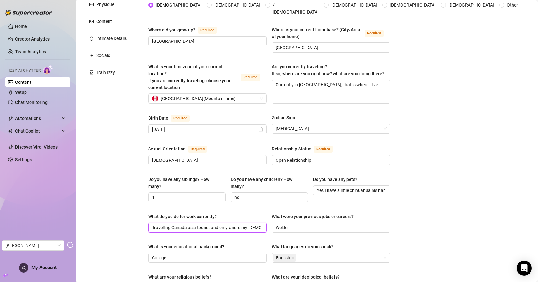
scroll to position [0, 11]
drag, startPoint x: 201, startPoint y: 214, endPoint x: 314, endPoint y: 224, distance: 113.5
click at [314, 224] on div "What do you do for work currently? Travelling Canada as a tourist and onlyfans …" at bounding box center [269, 225] width 242 height 25
click at [237, 228] on div "Name Required Leah Nickname(s) Leah Gender Required Female Male Non-Binary / Ge…" at bounding box center [269, 229] width 242 height 550
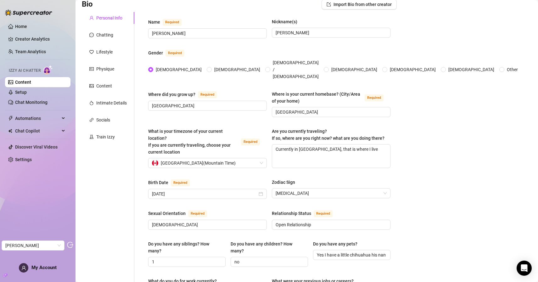
scroll to position [0, 0]
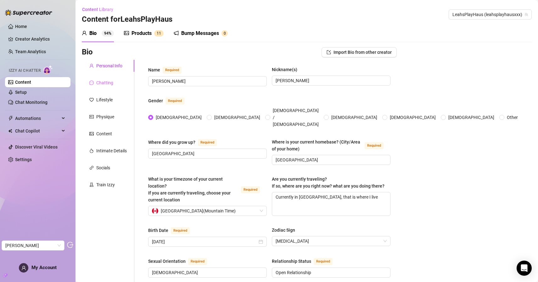
click at [109, 78] on div "Chatting" at bounding box center [108, 83] width 53 height 12
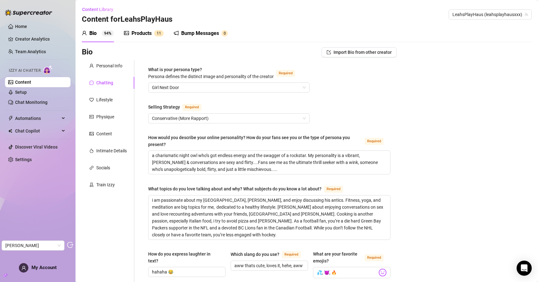
click at [111, 61] on div "Personal Info" at bounding box center [108, 66] width 53 height 12
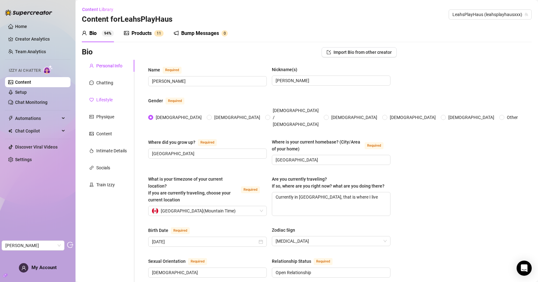
click at [112, 100] on div "Lifestyle" at bounding box center [104, 99] width 16 height 7
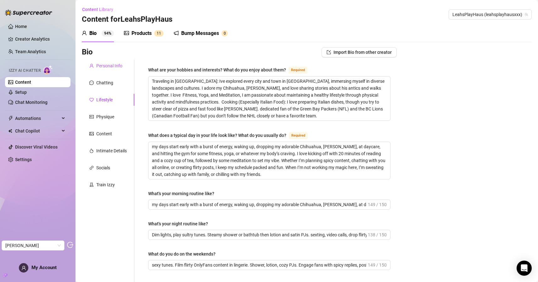
click at [107, 66] on div "Personal Info" at bounding box center [109, 65] width 26 height 7
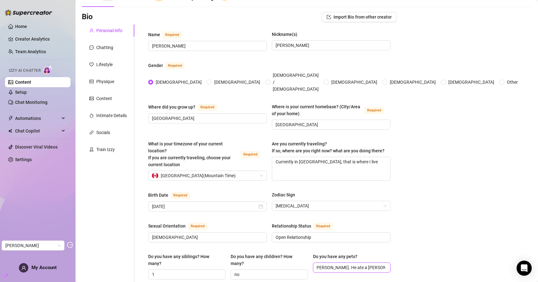
scroll to position [0, 133]
drag, startPoint x: 370, startPoint y: 256, endPoint x: 429, endPoint y: 260, distance: 59.3
click at [110, 44] on div "Chatting" at bounding box center [104, 47] width 17 height 7
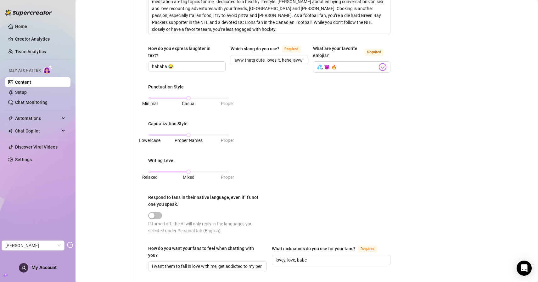
scroll to position [69, 0]
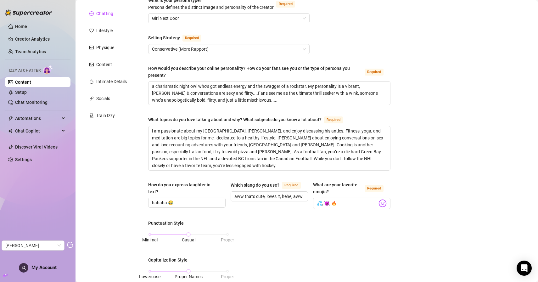
click at [102, 37] on div "Personal Info Chatting Lifestyle Physique Content Intimate Details Socials Trai…" at bounding box center [108, 253] width 53 height 524
click at [105, 33] on div "Lifestyle" at bounding box center [104, 30] width 16 height 7
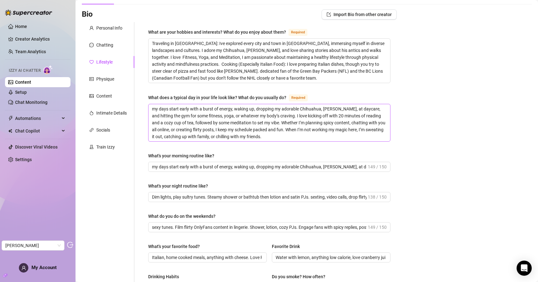
scroll to position [35, 0]
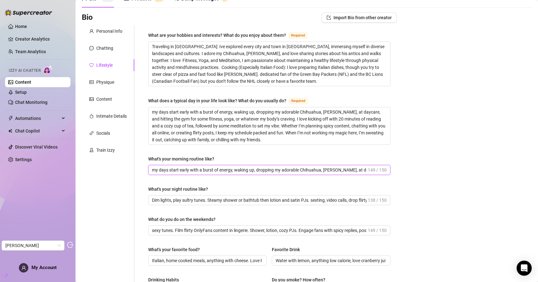
drag, startPoint x: 173, startPoint y: 169, endPoint x: 197, endPoint y: 172, distance: 24.1
click at [197, 172] on input "my days start early with a burst of energy, waking up, dropping my adorable Chi…" at bounding box center [259, 170] width 215 height 7
click at [264, 132] on textarea "my days start early with a burst of energy, waking up, dropping my adorable Chi…" at bounding box center [270, 125] width 242 height 37
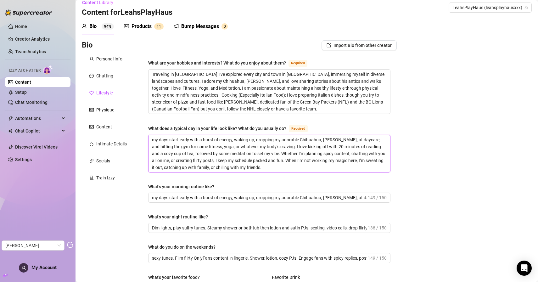
scroll to position [0, 0]
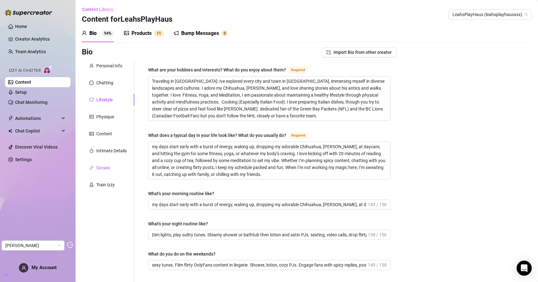
click at [108, 165] on div "Socials" at bounding box center [103, 167] width 14 height 7
